Goal: Find specific page/section: Find specific page/section

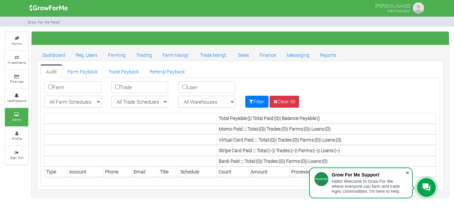
click at [408, 174] on span at bounding box center [408, 173] width 7 height 7
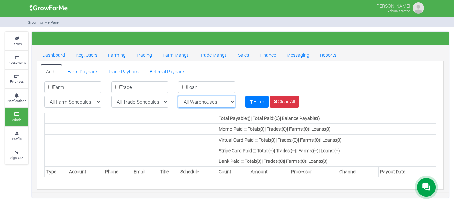
click at [211, 99] on select "All Warehouses Gushegu Tamale Wenchi Bolga Kintampo Ejura Yendi Wa Tumu Accra A…" at bounding box center [206, 102] width 57 height 12
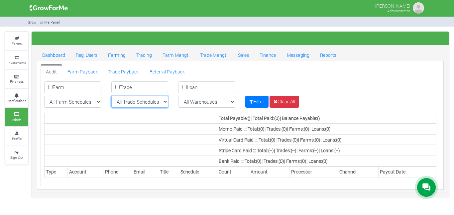
drag, startPoint x: 148, startPoint y: 102, endPoint x: 302, endPoint y: 87, distance: 155.1
click at [302, 87] on form "Farm Trade Loan All Farm Schedules GFZM-2101" at bounding box center [240, 95] width 393 height 26
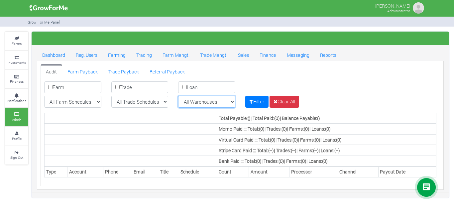
click at [212, 101] on select "All Warehouses Gushegu Tamale Wenchi Bolga Kintampo Ejura Yendi Wa Tumu Accra A…" at bounding box center [206, 102] width 57 height 12
click at [172, 104] on div "All Trade Schedules AcresNano Soybean Trading - 2024 Cashew 2025 Q2 Cashew Trad…" at bounding box center [139, 102] width 67 height 12
click at [247, 57] on link "Sales" at bounding box center [244, 54] width 22 height 13
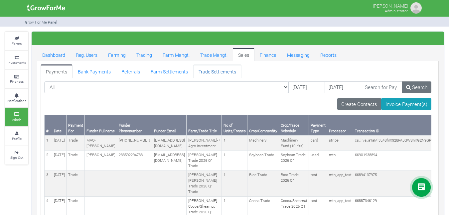
click at [229, 71] on link "Trade Settlements" at bounding box center [217, 71] width 48 height 13
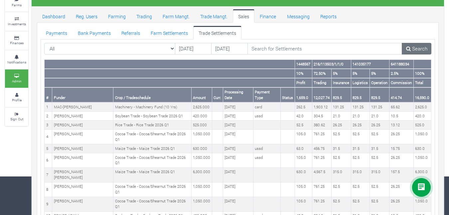
scroll to position [39, 0]
